Goal: Find specific page/section: Find specific page/section

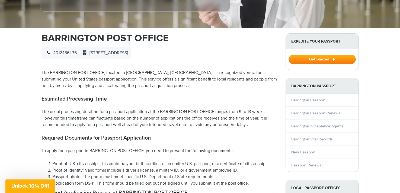
scroll to position [179, 0]
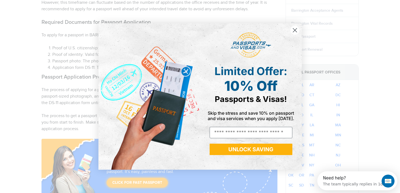
click at [296, 30] on circle "Close dialog" at bounding box center [294, 30] width 9 height 9
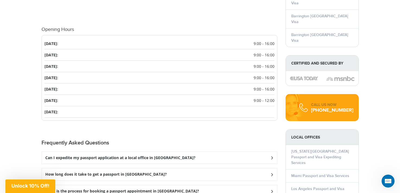
scroll to position [669, 0]
